Goal: Book appointment/travel/reservation

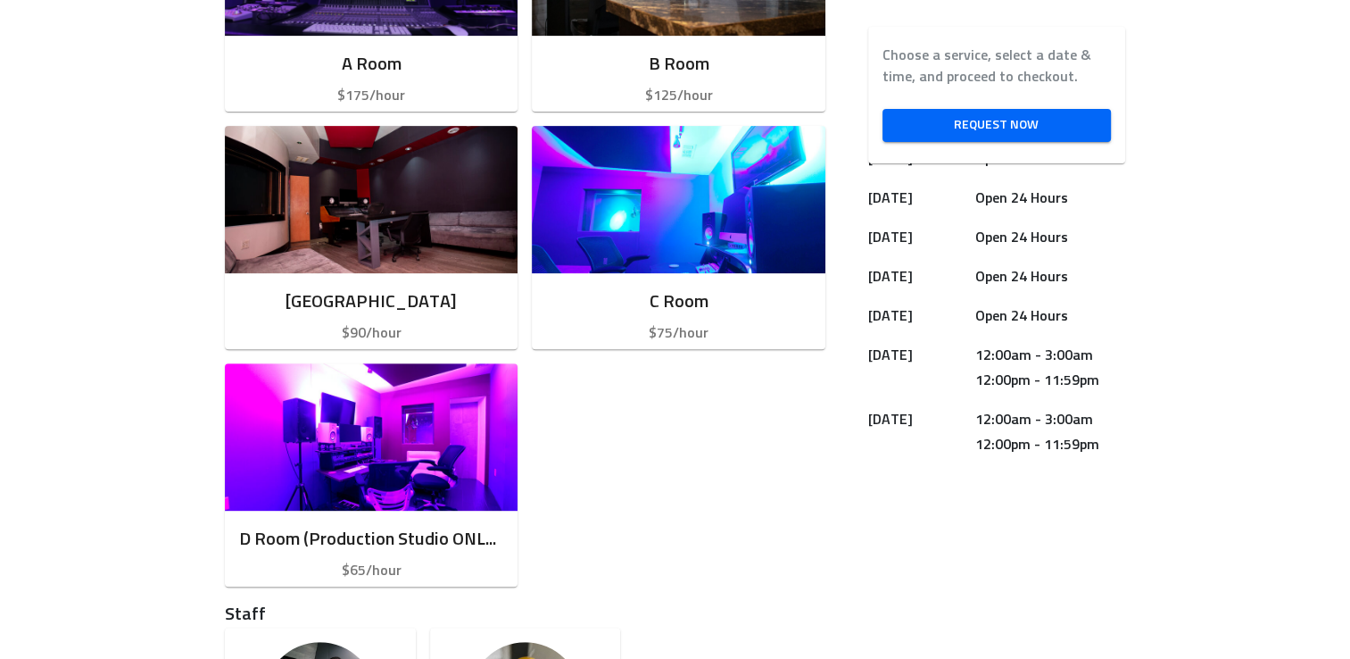
scroll to position [667, 0]
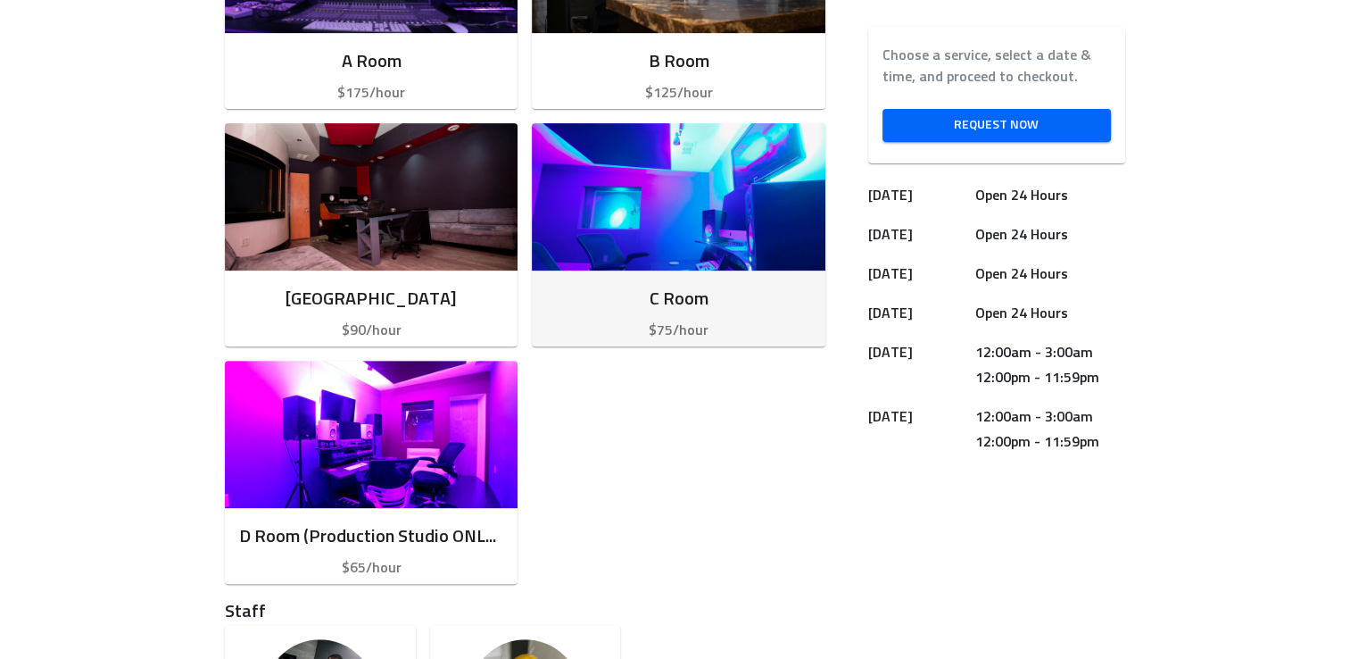
click at [715, 217] on img "button" at bounding box center [678, 196] width 293 height 147
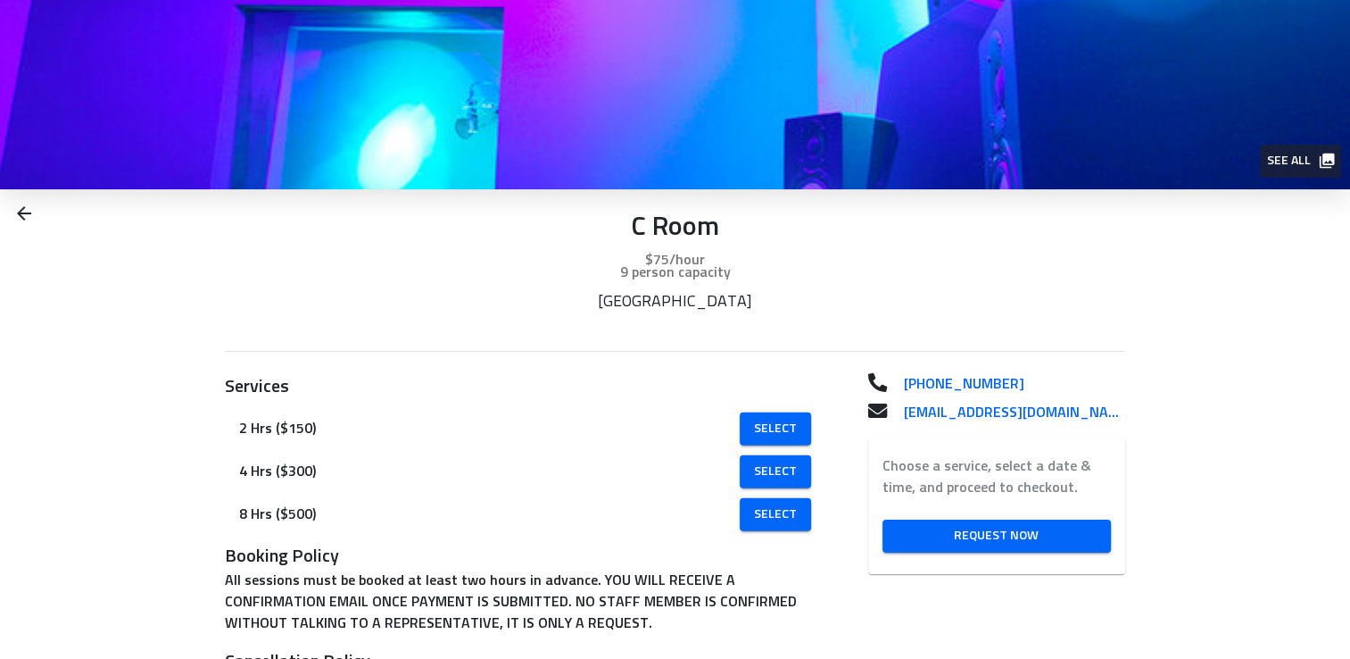
scroll to position [74, 0]
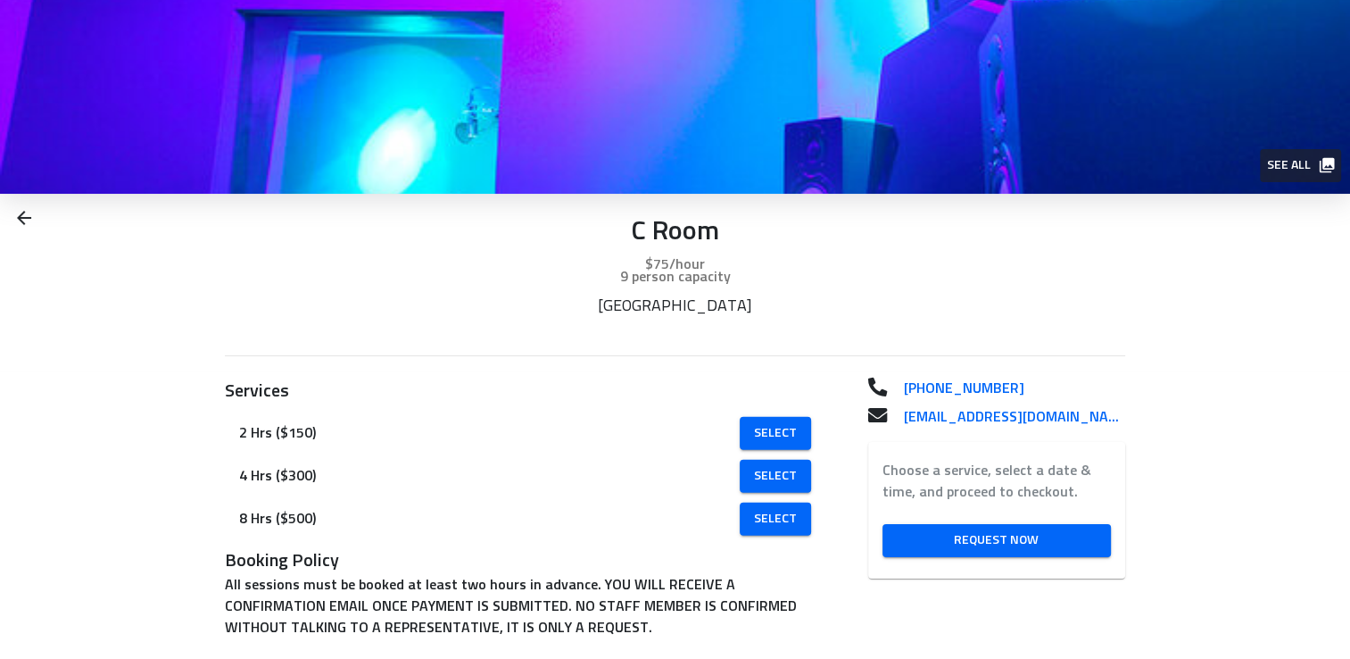
click at [1273, 170] on span "See all" at bounding box center [1299, 165] width 65 height 22
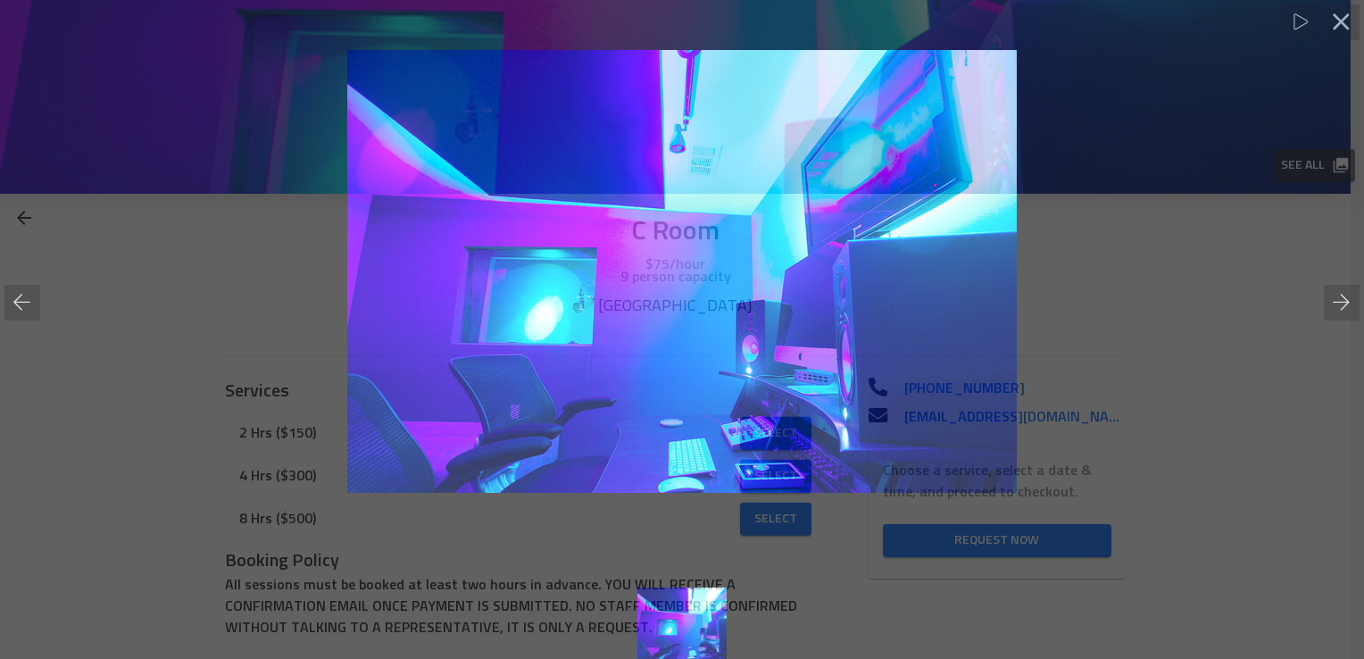
click at [1078, 336] on div at bounding box center [682, 271] width 1364 height 488
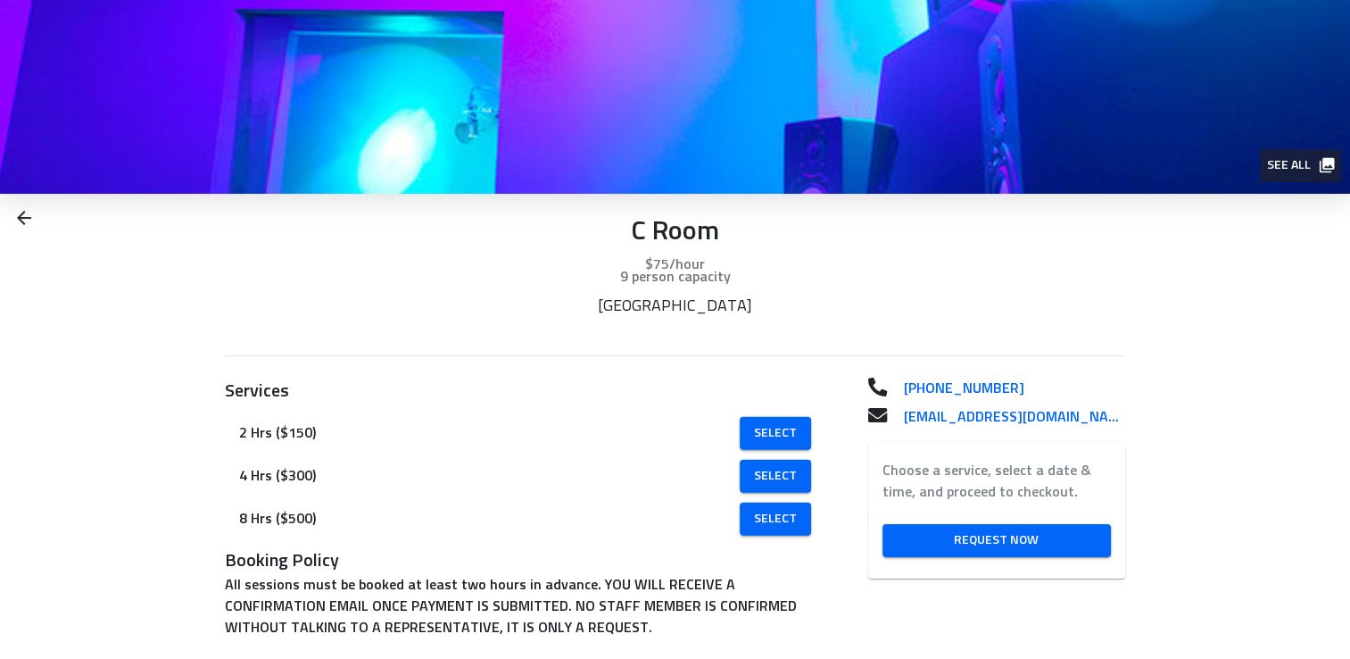
click at [708, 155] on img at bounding box center [675, 60] width 1350 height 268
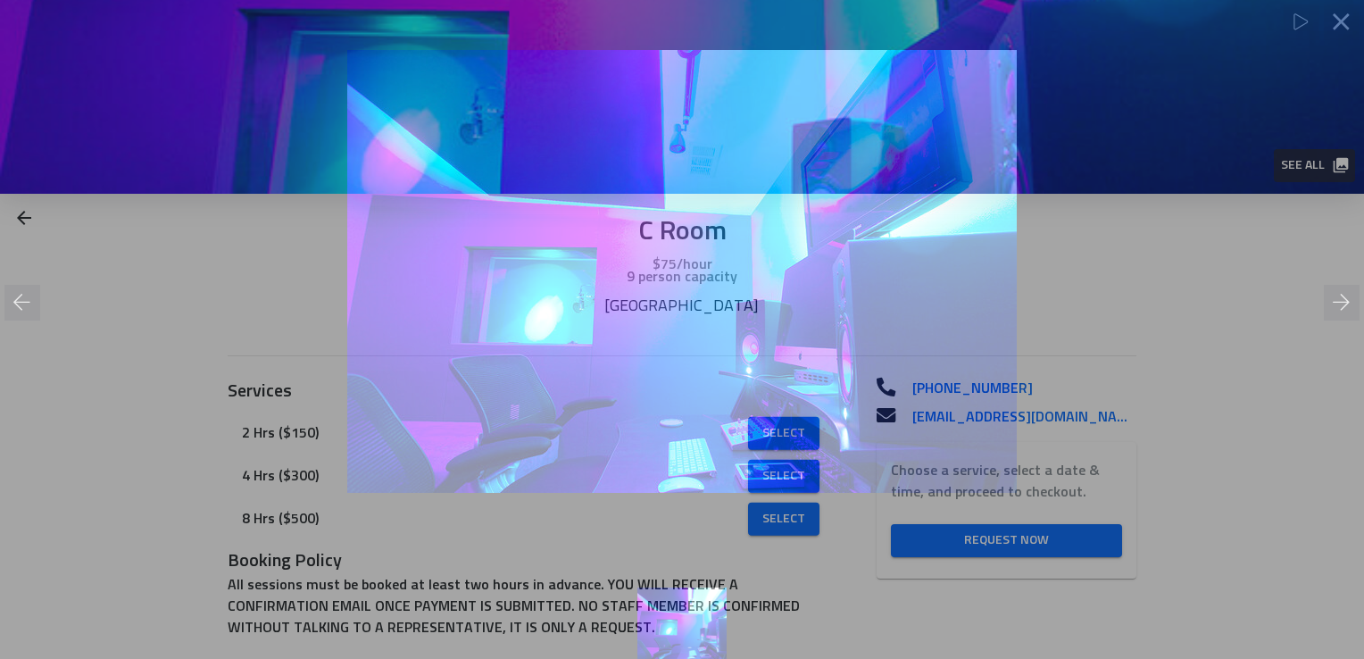
click at [1104, 289] on div at bounding box center [682, 271] width 1364 height 488
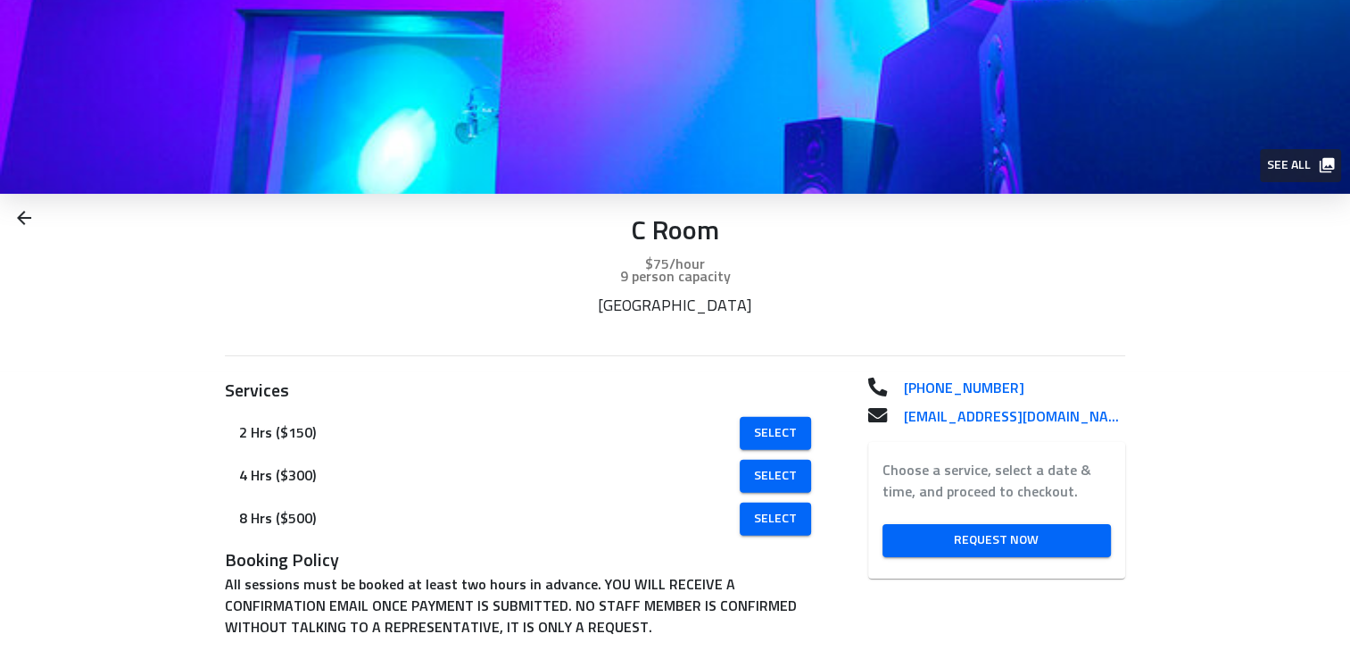
click at [1289, 161] on span "See all" at bounding box center [1299, 165] width 65 height 22
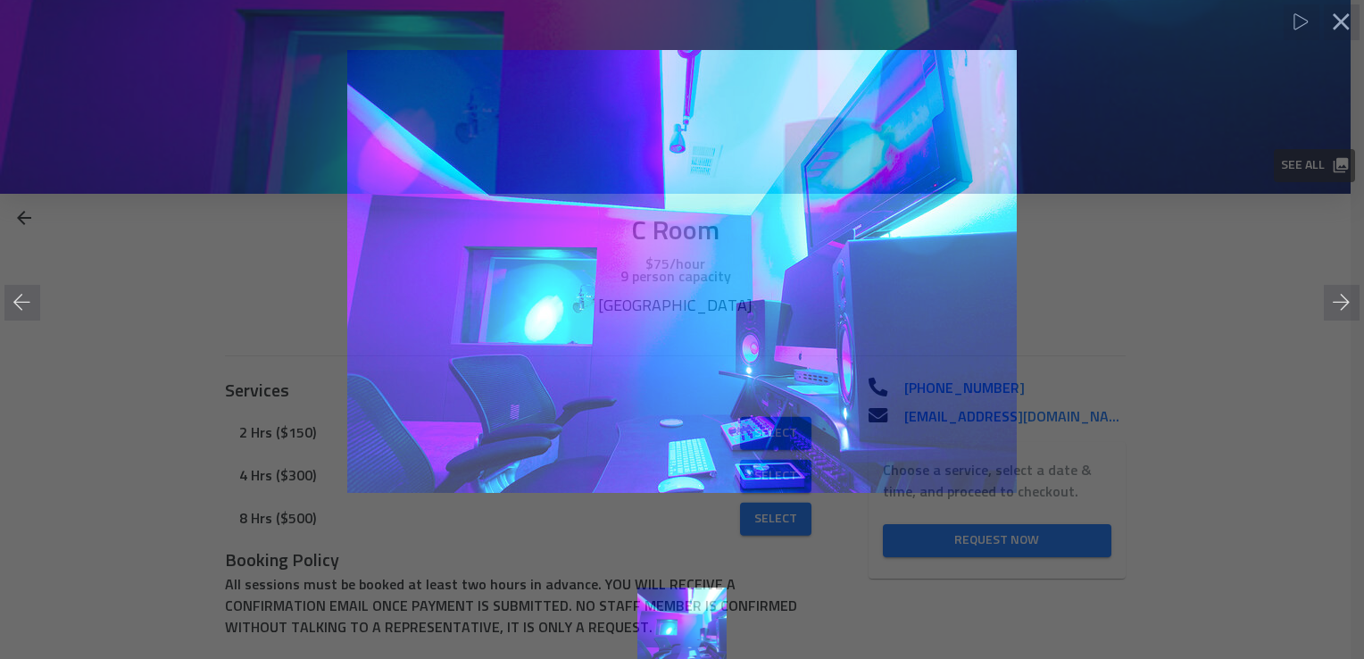
click at [1289, 161] on div at bounding box center [682, 271] width 1364 height 488
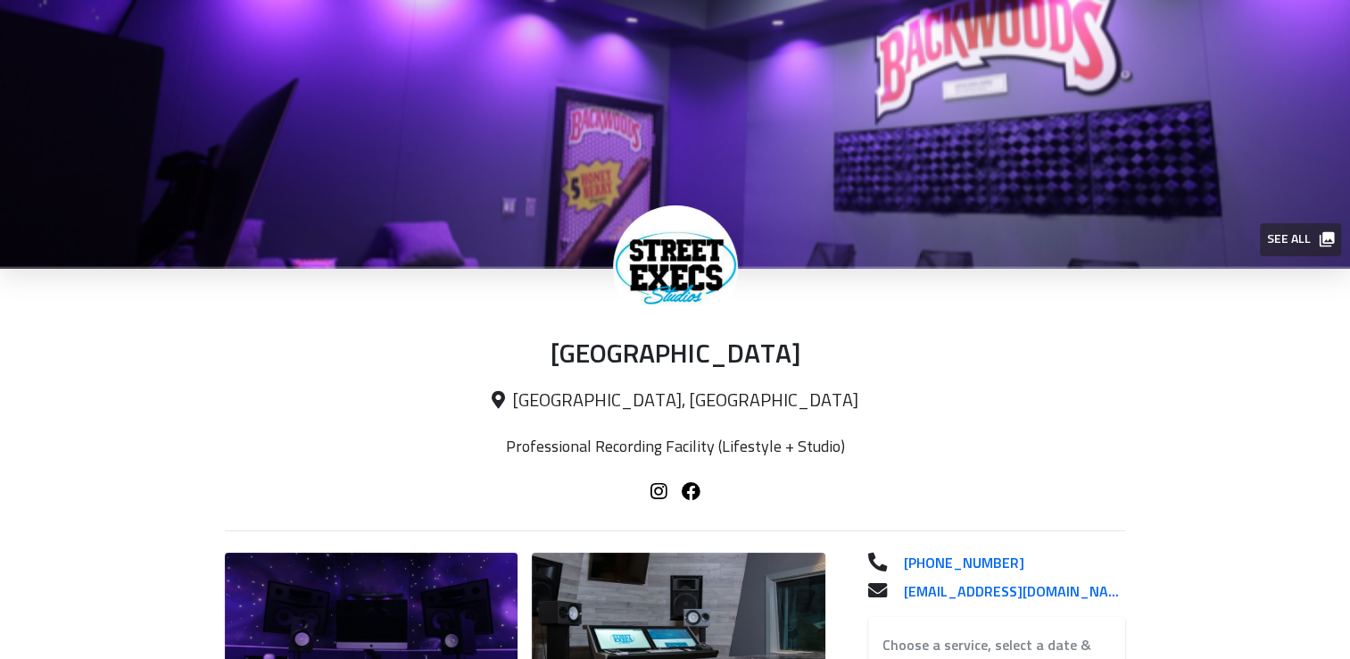
click at [478, 578] on img "button" at bounding box center [371, 625] width 293 height 147
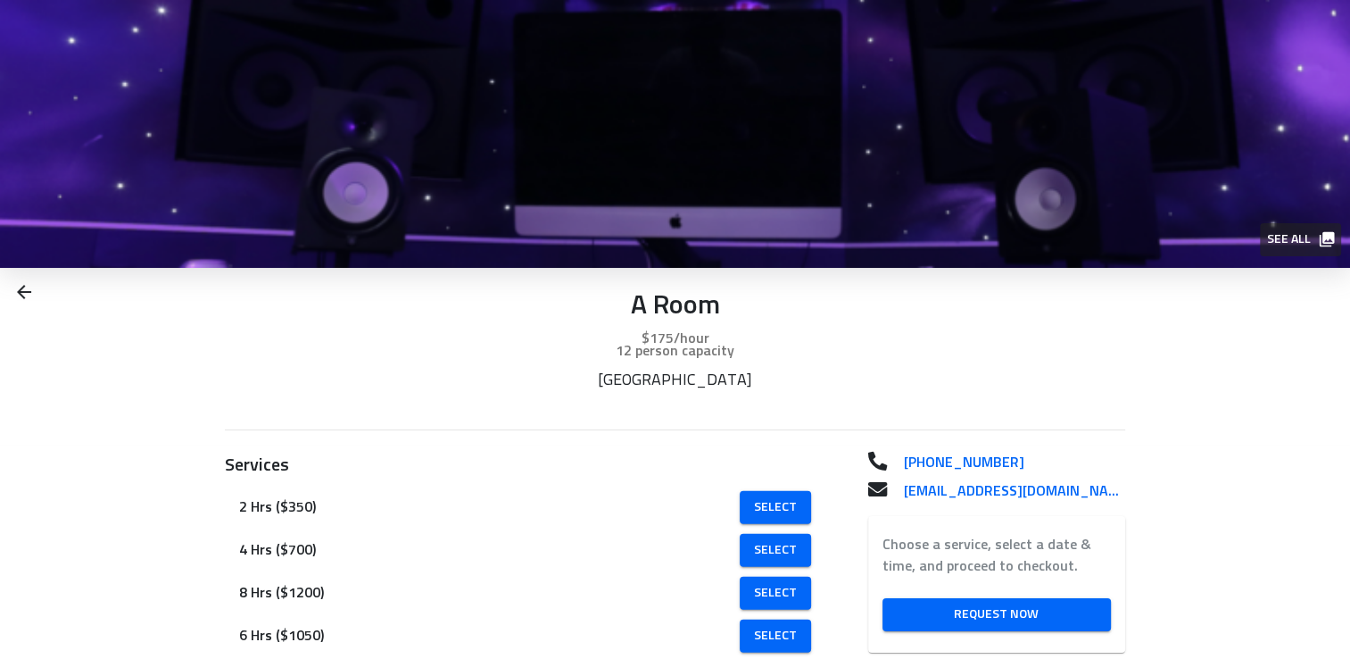
click at [978, 151] on img at bounding box center [675, 134] width 1350 height 268
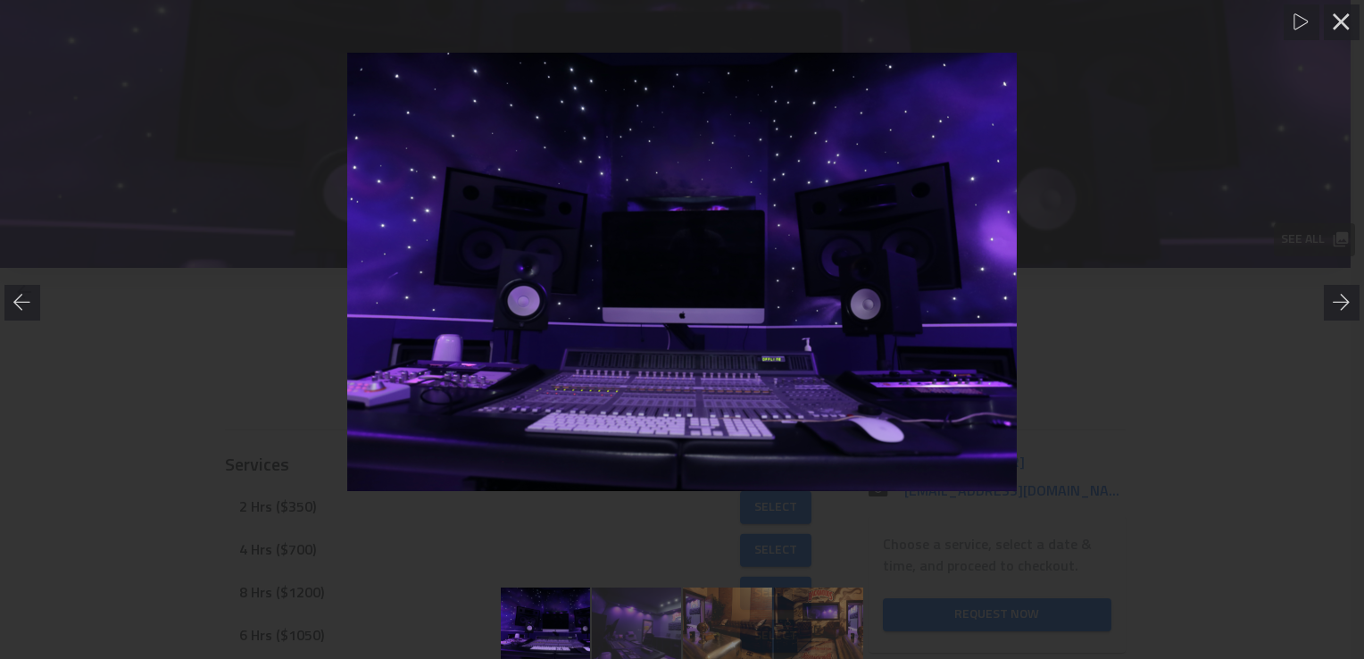
click at [1349, 328] on html "See all A Room $175/hour 12 person capacity Street Exec Studios Services 2 Hrs …" at bounding box center [682, 522] width 1364 height 1044
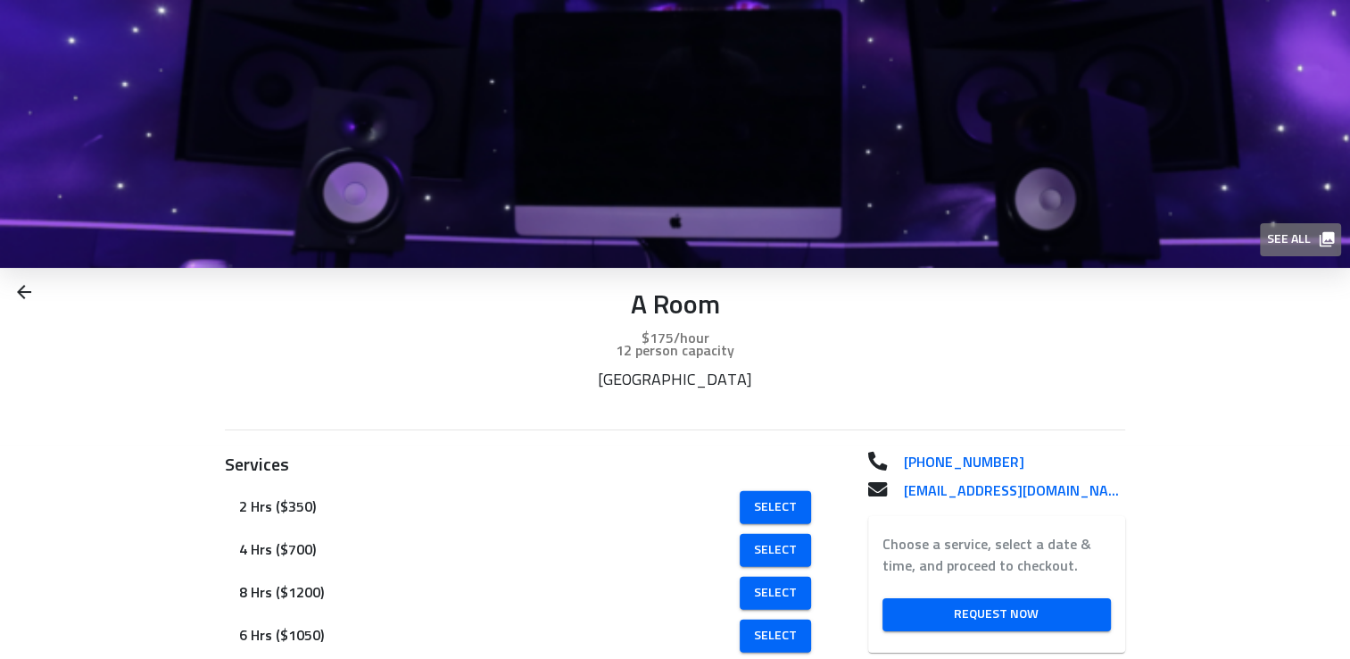
click at [1328, 240] on icon "button" at bounding box center [1327, 239] width 18 height 18
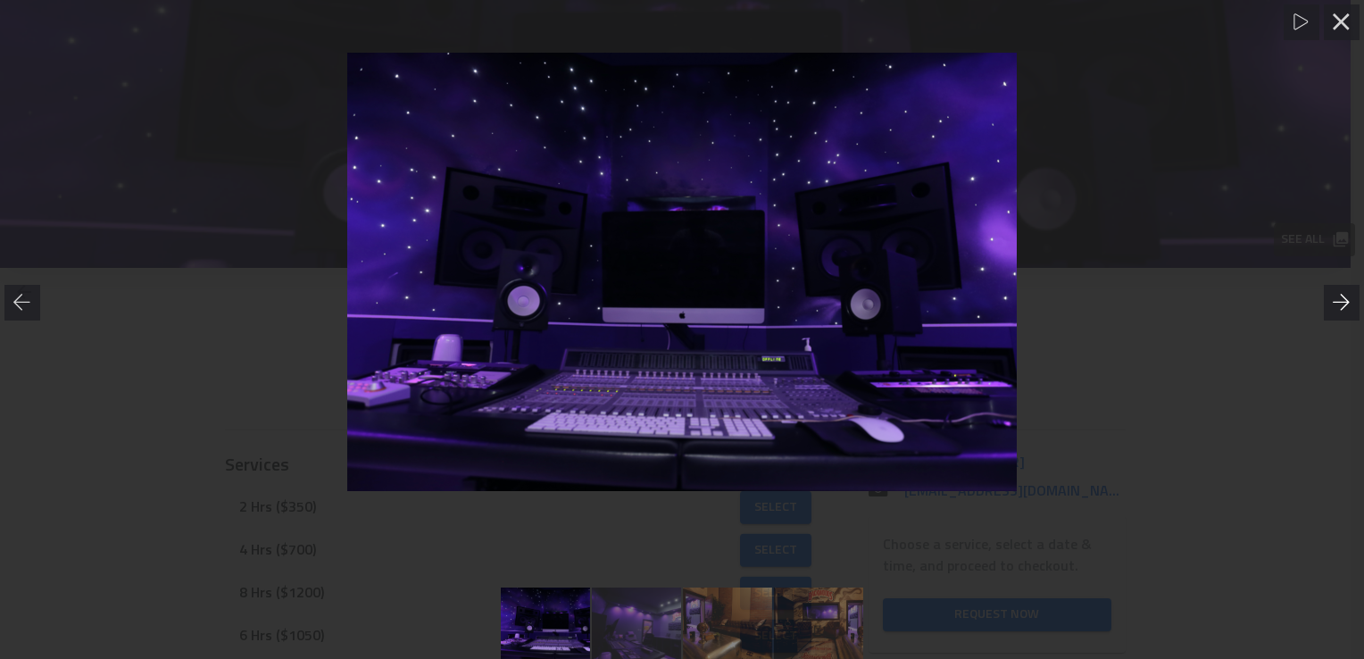
click at [1335, 300] on icon at bounding box center [1341, 303] width 18 height 18
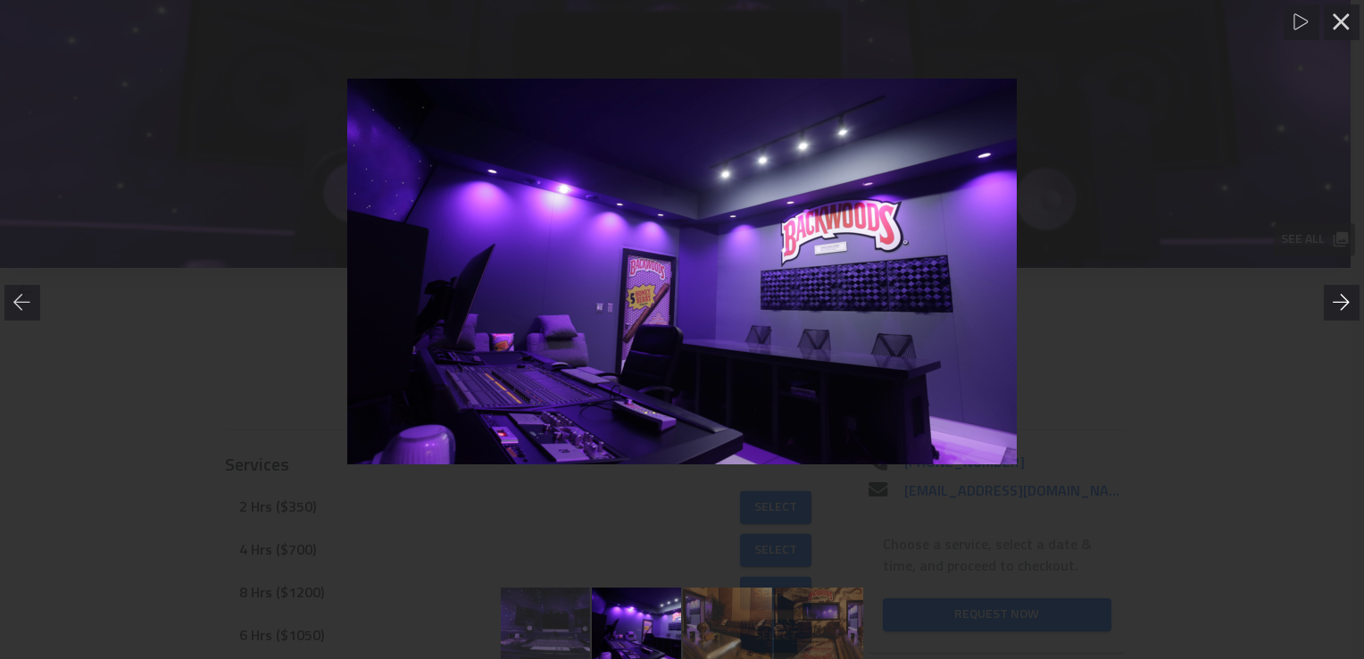
click at [1335, 300] on icon at bounding box center [1341, 303] width 18 height 18
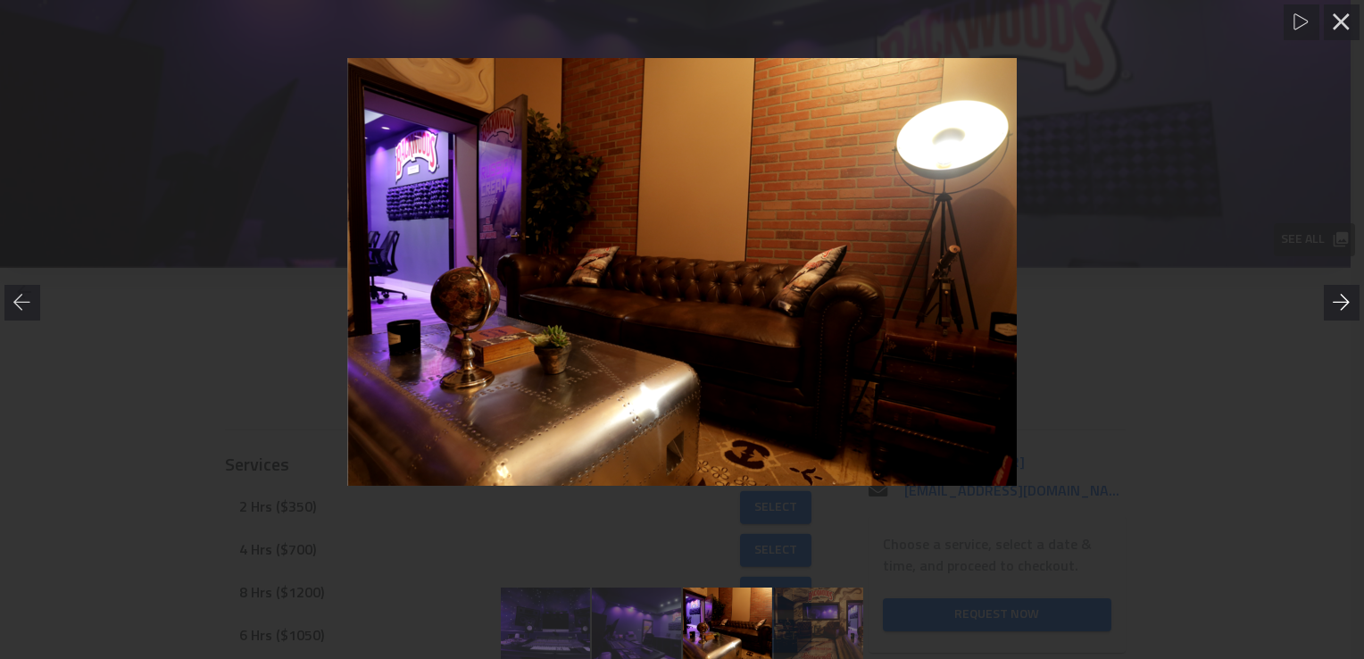
click at [1335, 300] on icon at bounding box center [1341, 303] width 18 height 18
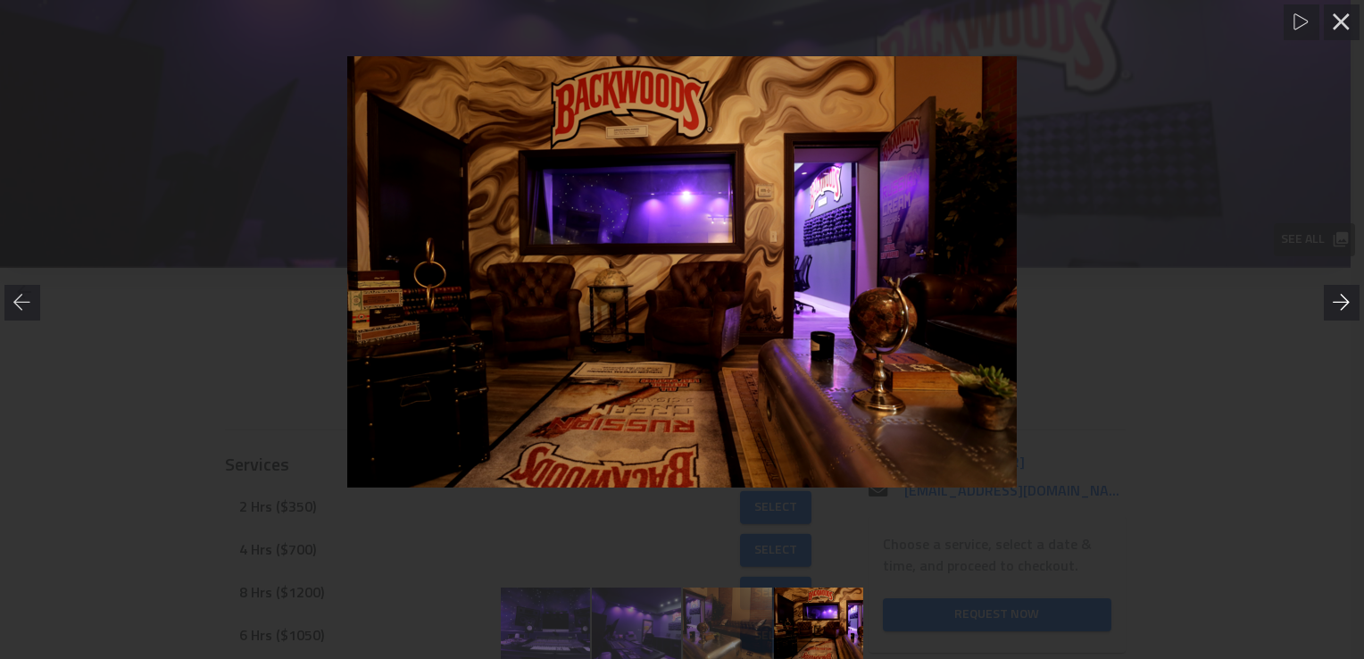
click at [1335, 300] on icon at bounding box center [1341, 303] width 18 height 18
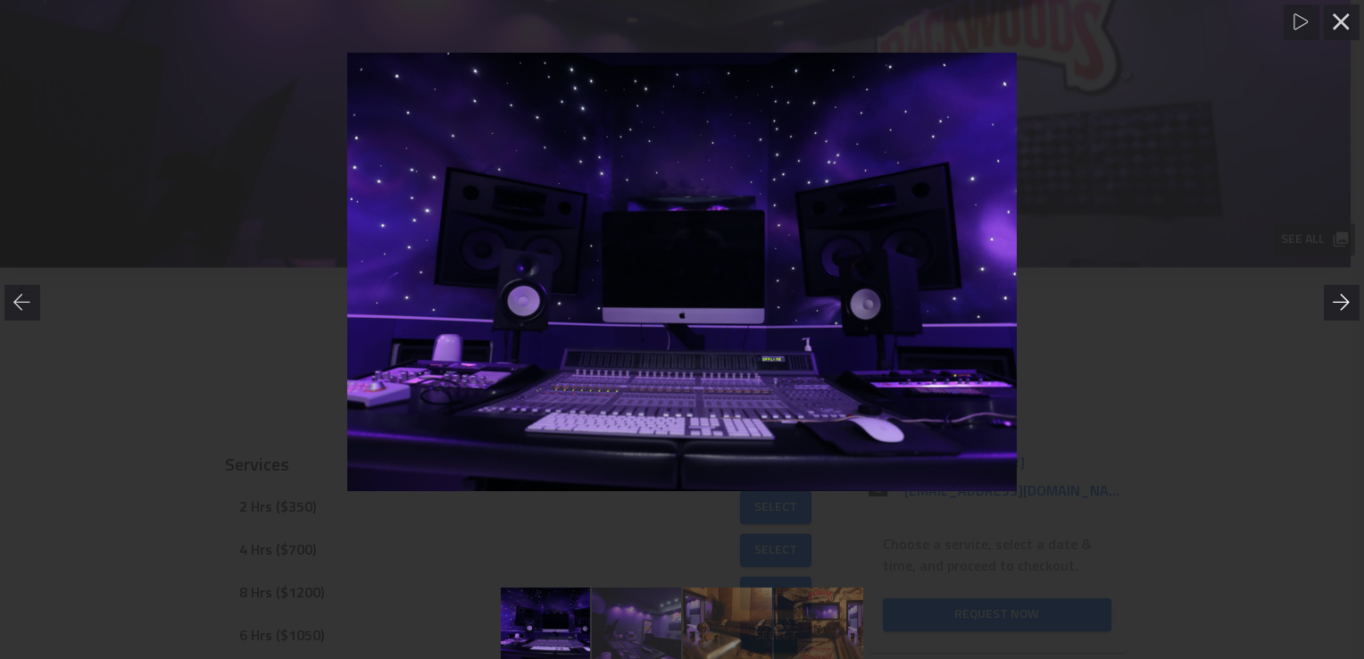
click at [1335, 300] on icon at bounding box center [1341, 303] width 18 height 18
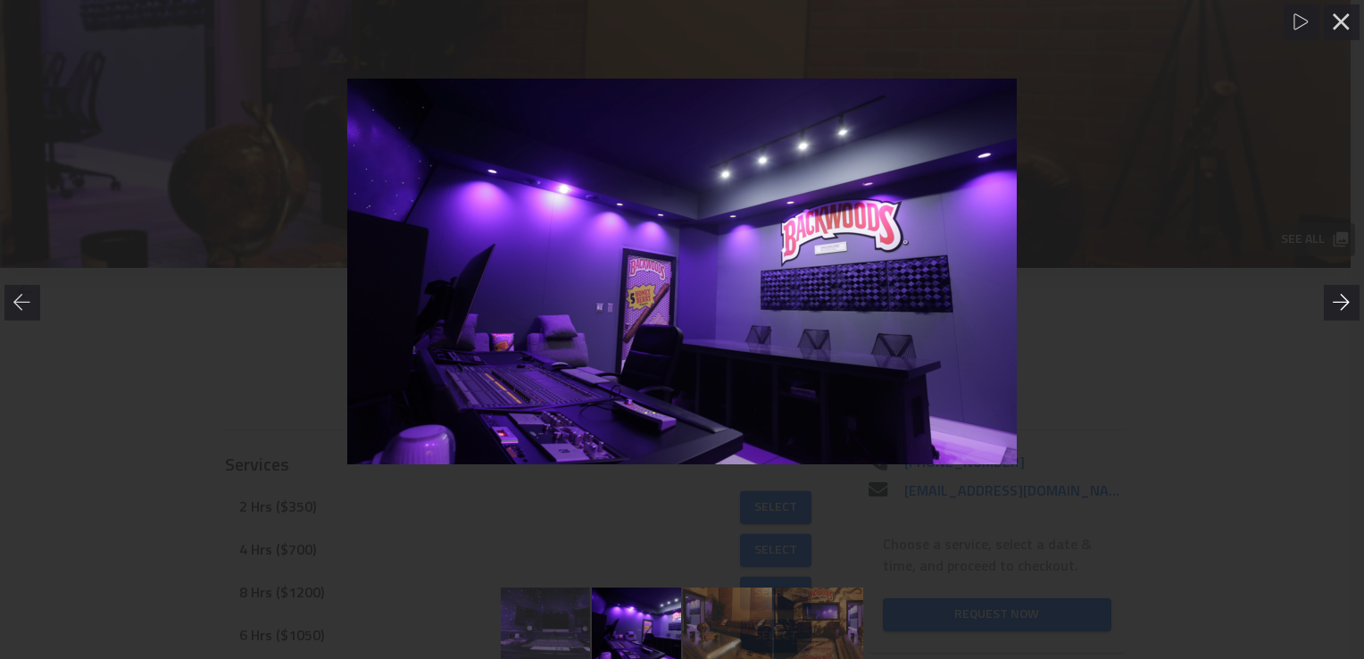
click at [1335, 300] on icon at bounding box center [1341, 303] width 18 height 18
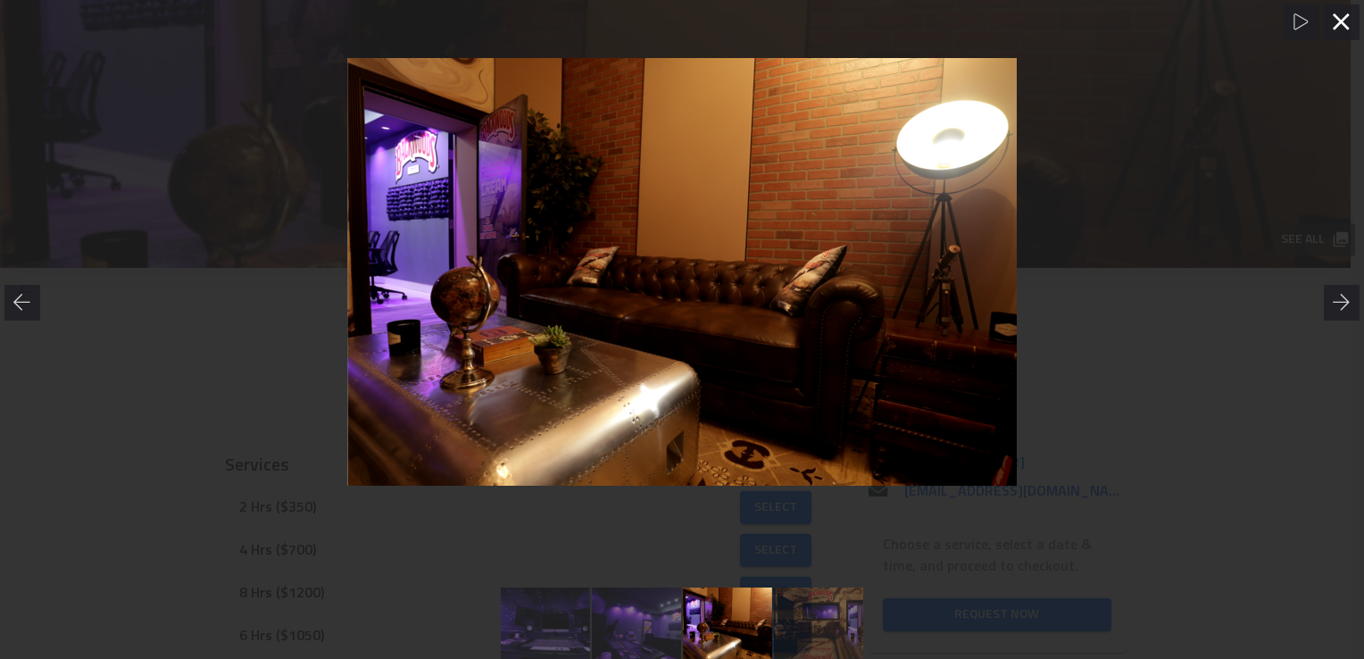
click at [1332, 23] on icon at bounding box center [1341, 22] width 18 height 18
